Goal: Answer question/provide support

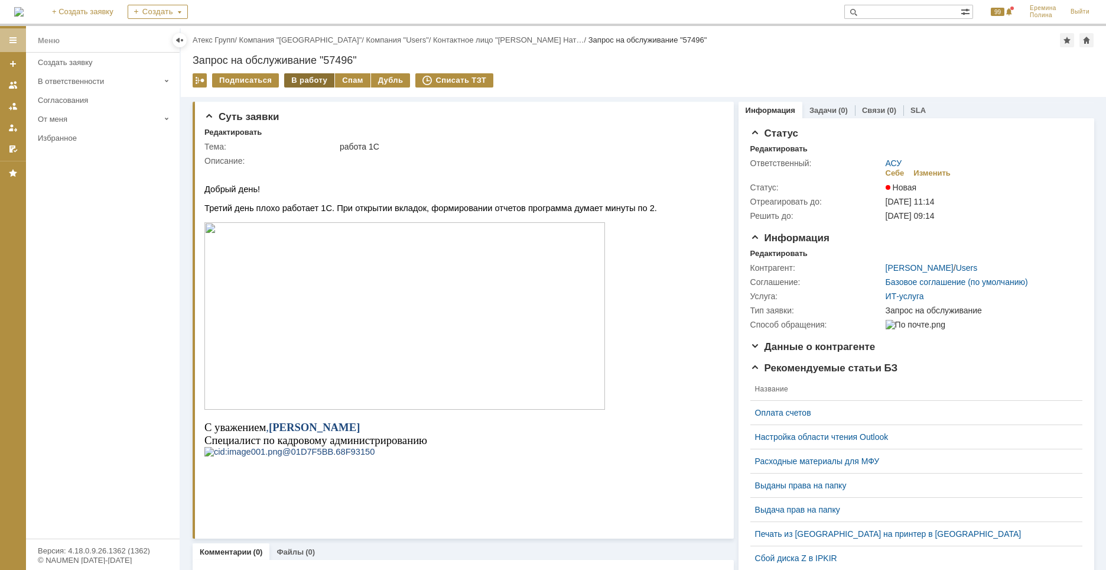
click at [308, 76] on div "В работу" at bounding box center [309, 80] width 50 height 14
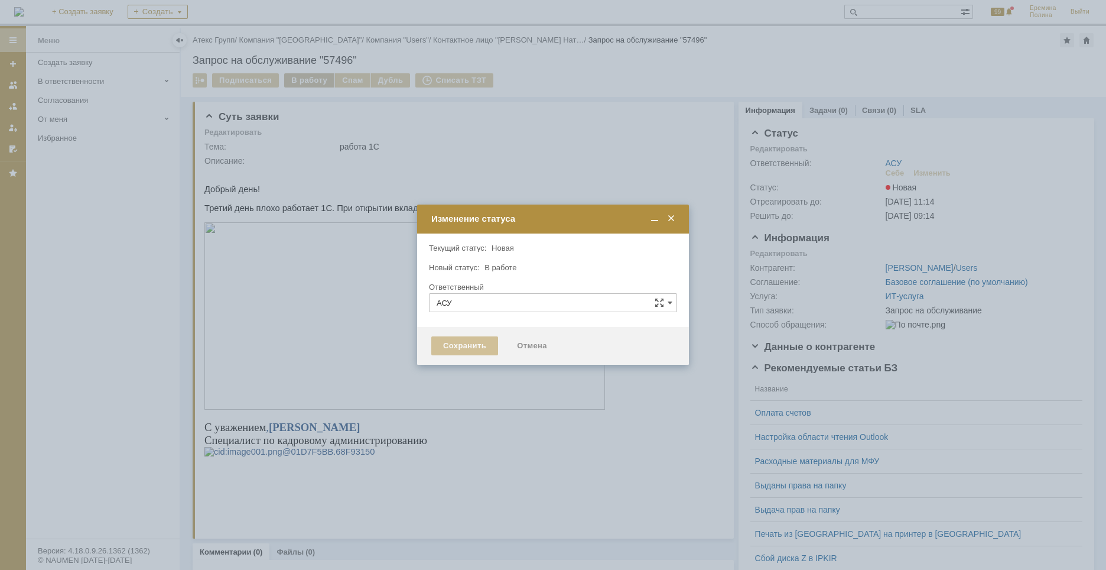
type input "[PERSON_NAME]"
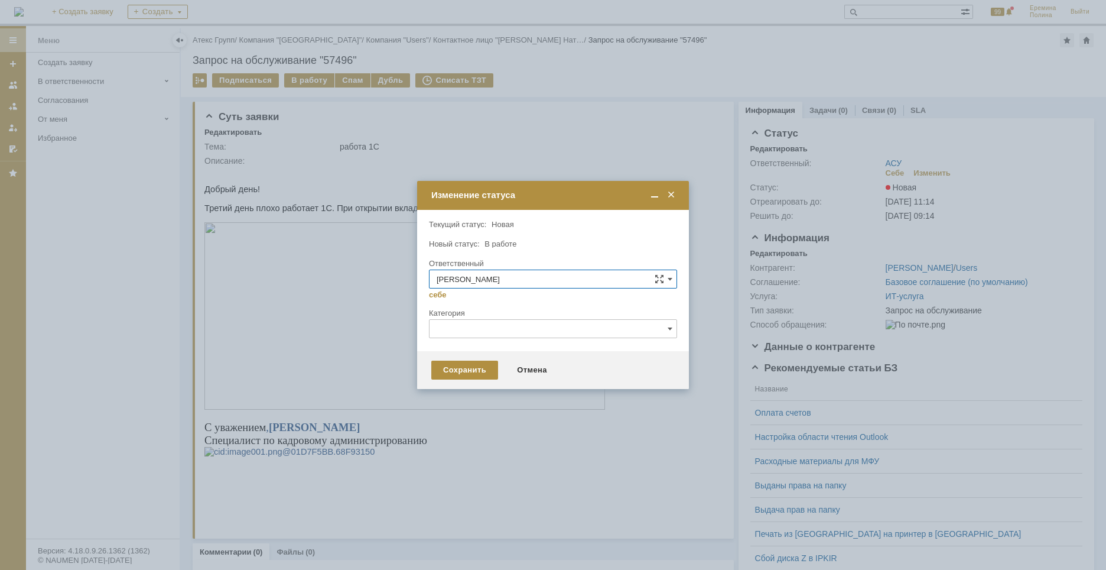
click at [494, 333] on input "text" at bounding box center [553, 328] width 248 height 19
click at [466, 366] on span "1С" at bounding box center [553, 369] width 233 height 9
click at [462, 367] on div "Сохранить" at bounding box center [464, 370] width 67 height 19
type input "1С"
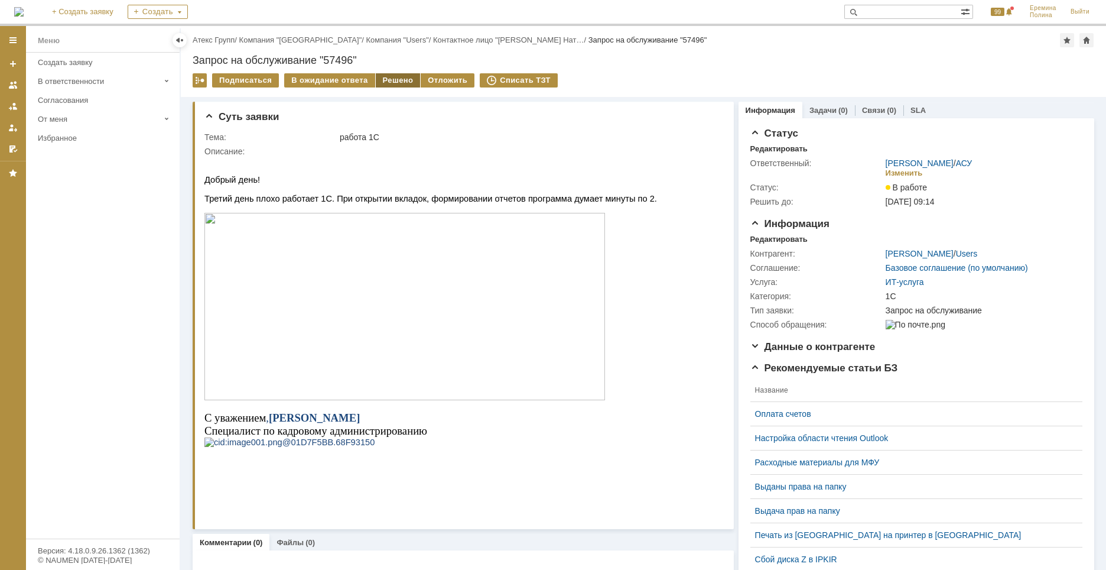
click at [388, 80] on div "Решено" at bounding box center [398, 80] width 45 height 14
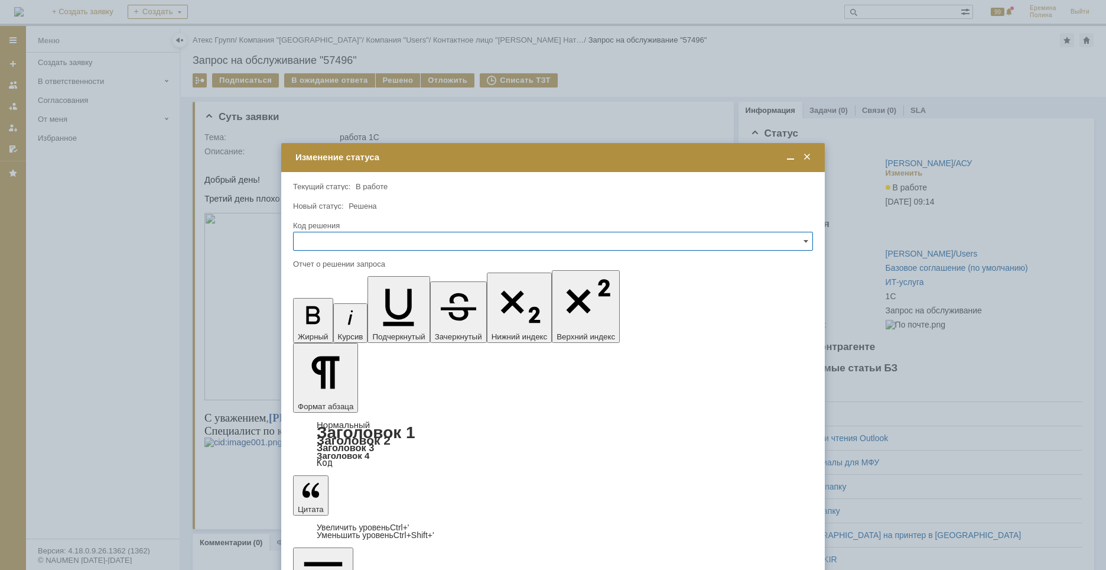
drag, startPoint x: 395, startPoint y: 241, endPoint x: 382, endPoint y: 246, distance: 14.6
click at [395, 241] on input "text" at bounding box center [553, 241] width 520 height 19
click at [313, 323] on span "Решено" at bounding box center [553, 321] width 505 height 9
type input "Решено"
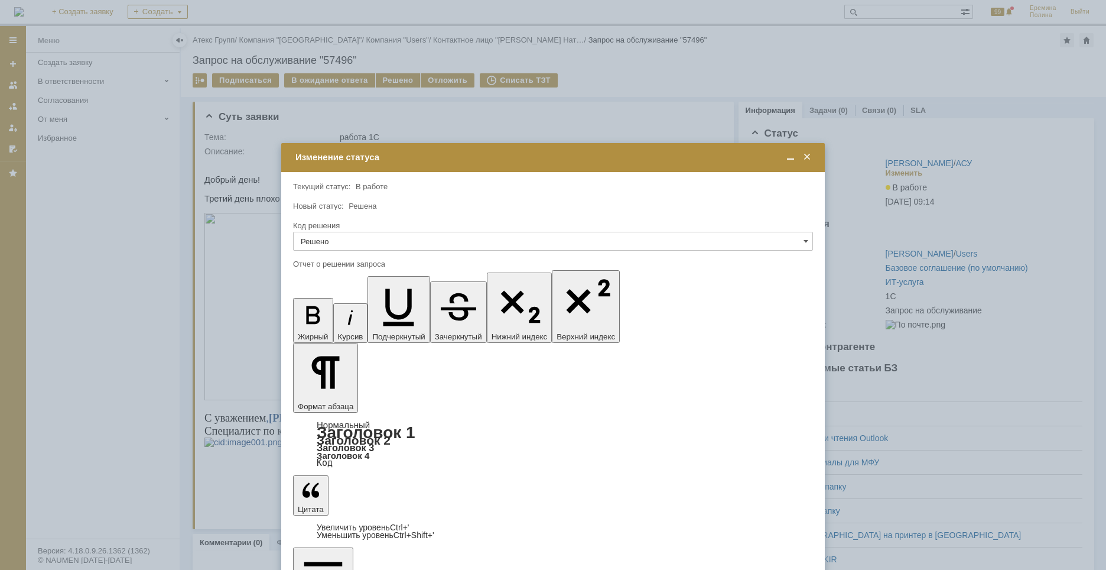
drag, startPoint x: 316, startPoint y: 3438, endPoint x: 353, endPoint y: 3438, distance: 36.6
drag, startPoint x: 309, startPoint y: 3437, endPoint x: 362, endPoint y: 3436, distance: 52.6
drag, startPoint x: 311, startPoint y: 3456, endPoint x: 585, endPoint y: 3455, distance: 274.2
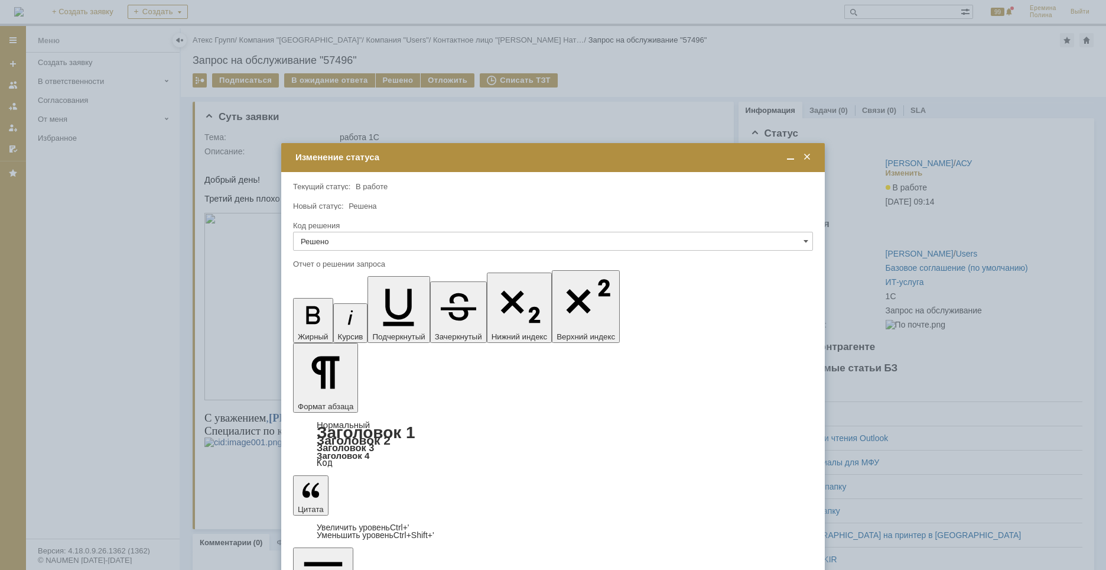
drag, startPoint x: 311, startPoint y: 3436, endPoint x: 362, endPoint y: 3435, distance: 50.2
drag, startPoint x: 310, startPoint y: 3455, endPoint x: 759, endPoint y: 3461, distance: 449.2
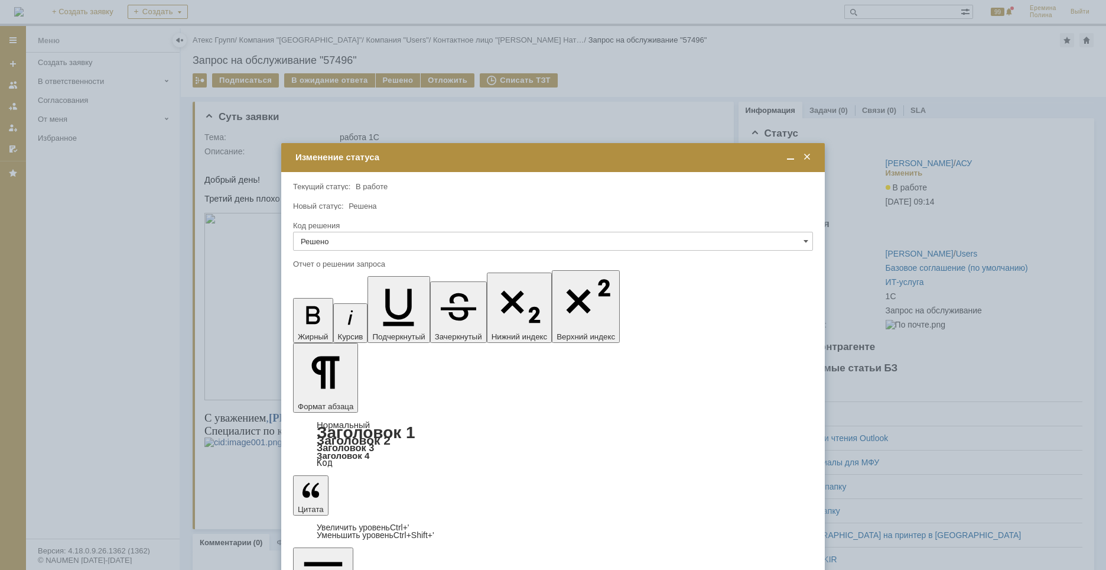
drag, startPoint x: 329, startPoint y: 3464, endPoint x: 447, endPoint y: 3463, distance: 118.8
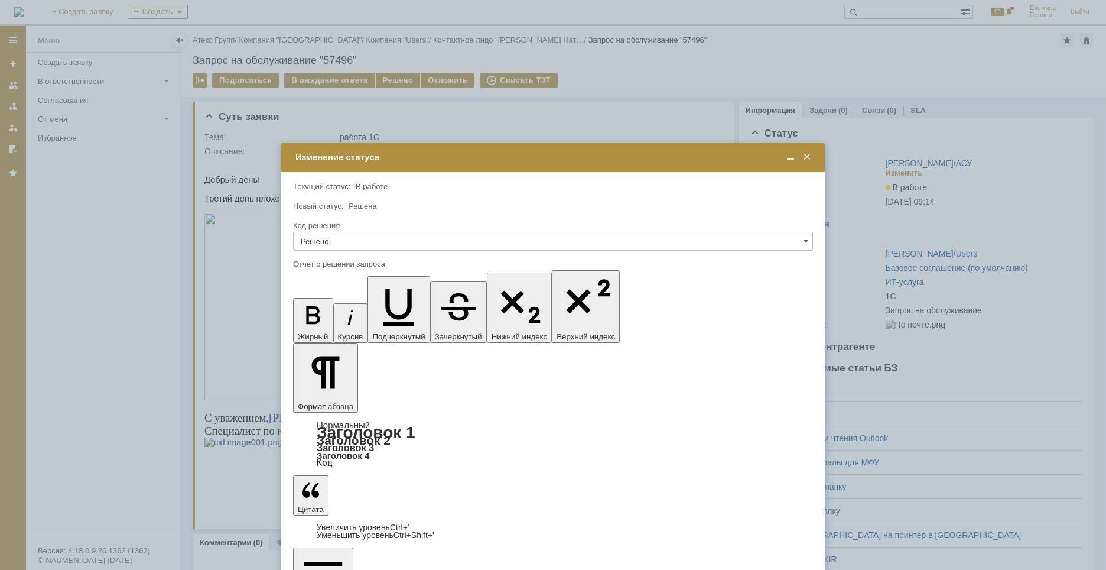
drag, startPoint x: 310, startPoint y: 3474, endPoint x: 439, endPoint y: 3474, distance: 128.3
drag, startPoint x: 427, startPoint y: 3479, endPoint x: 558, endPoint y: 3485, distance: 131.3
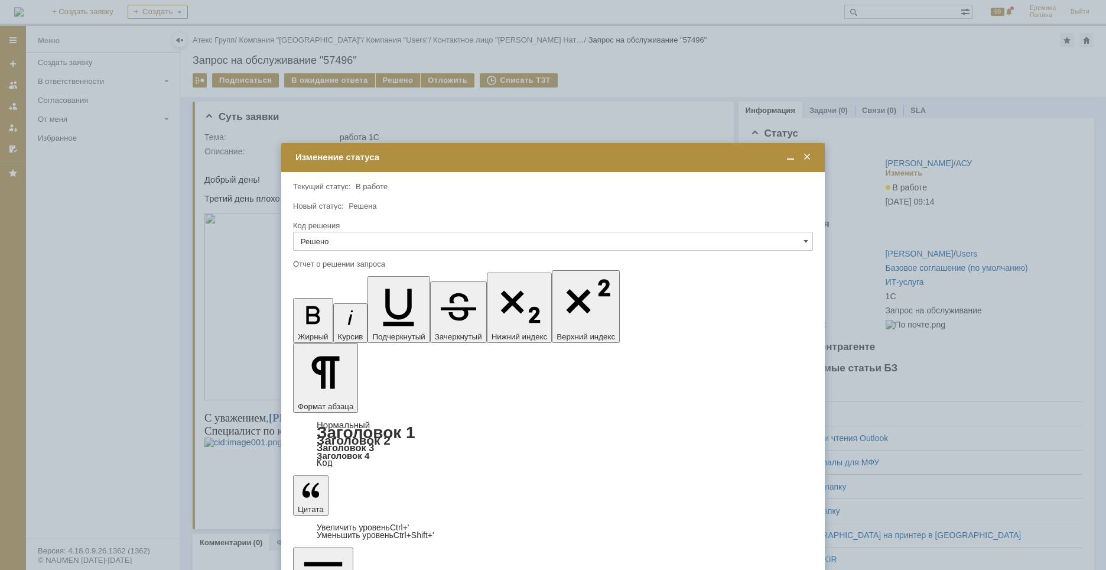
drag, startPoint x: 646, startPoint y: 3485, endPoint x: 650, endPoint y: 3511, distance: 26.8
